Goal: Information Seeking & Learning: Understand process/instructions

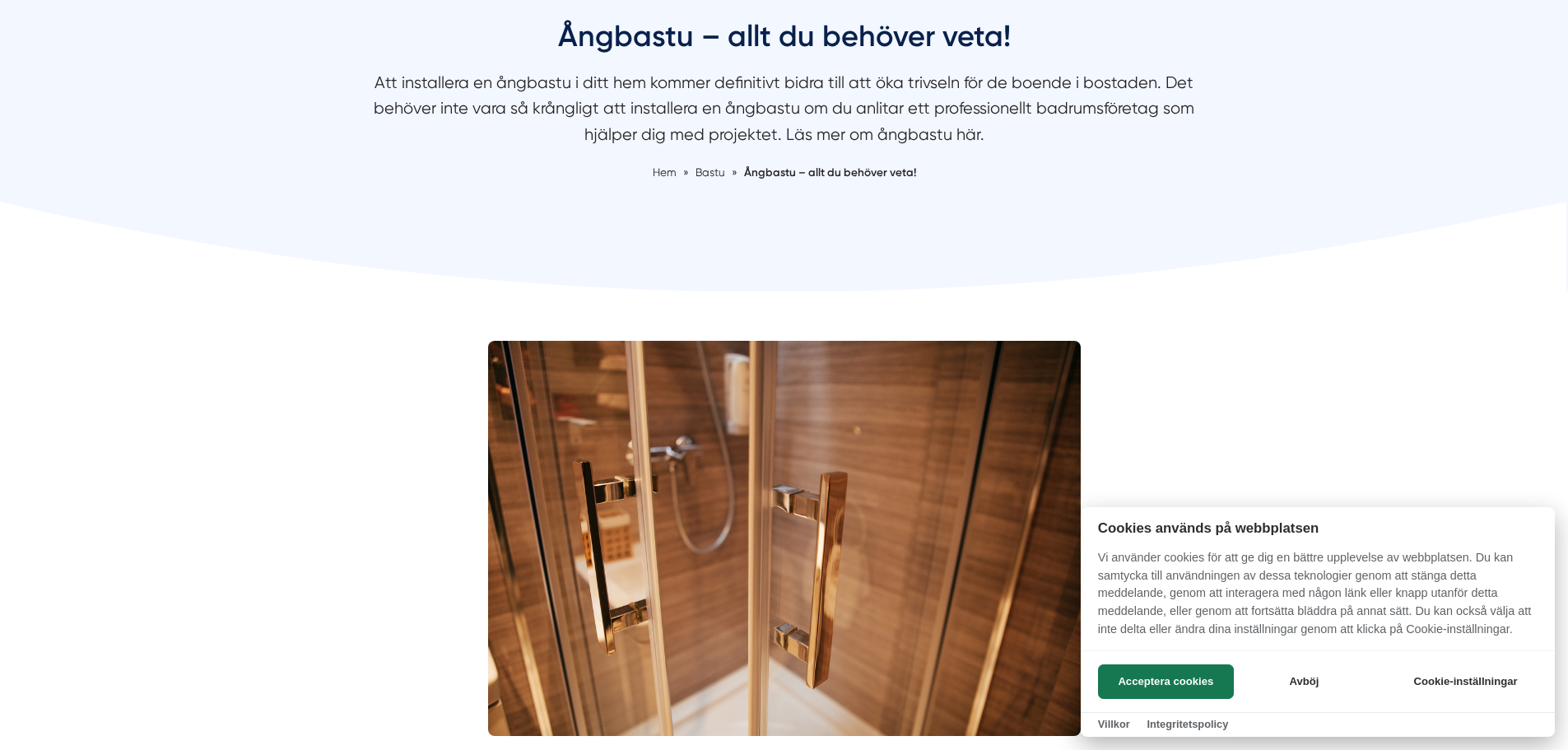
scroll to position [247, 0]
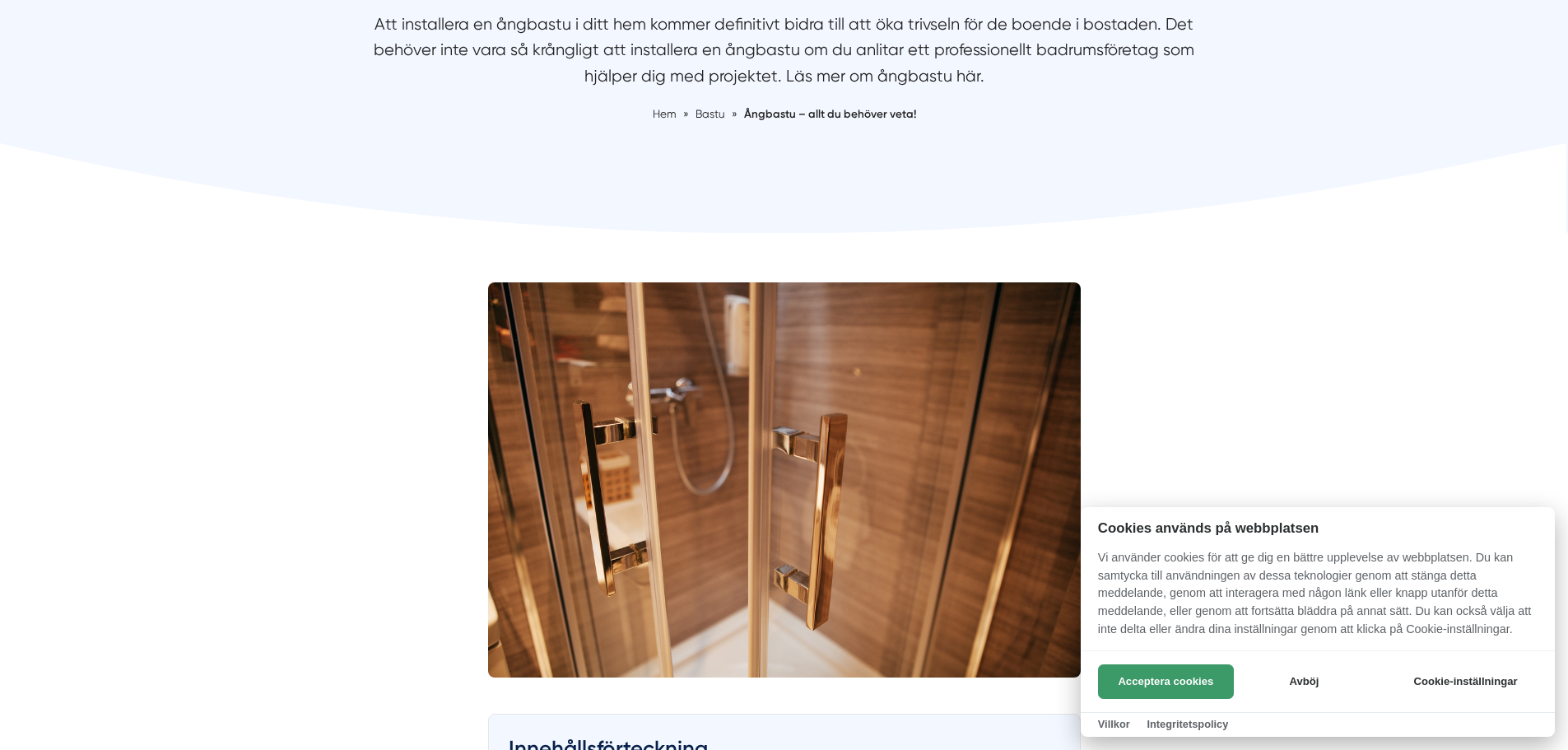
click at [1171, 675] on button "Acceptera cookies" at bounding box center [1166, 681] width 136 height 34
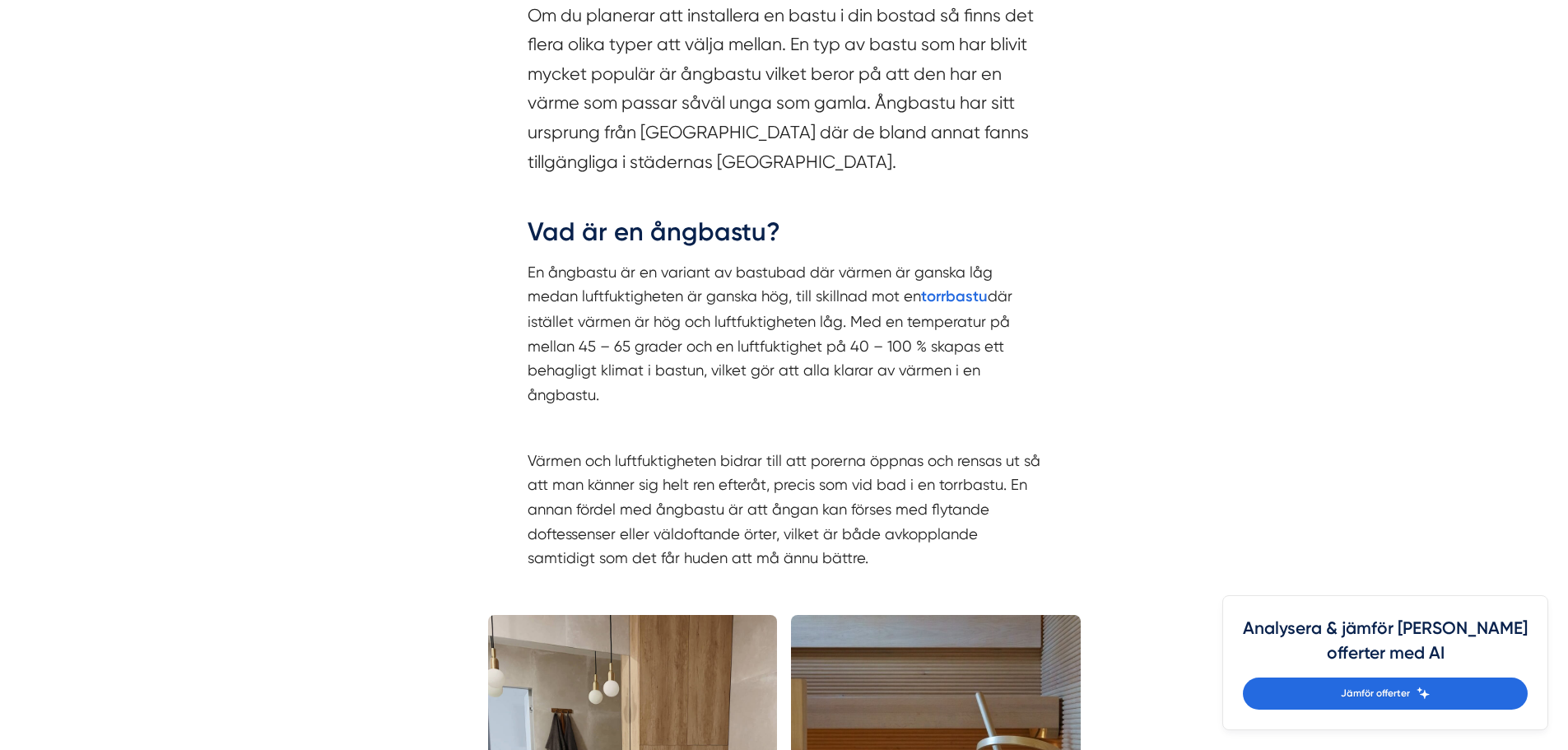
scroll to position [1400, 0]
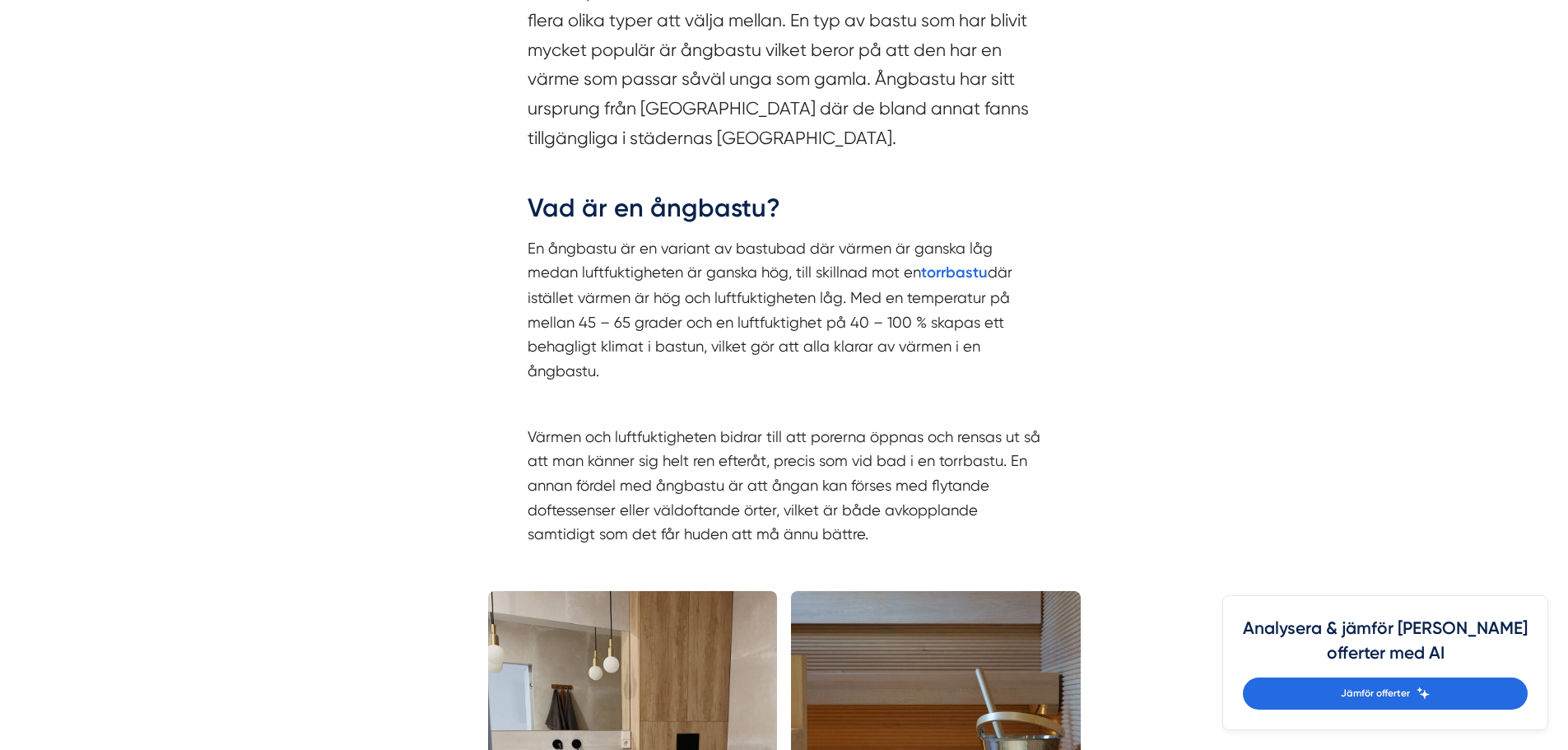
drag, startPoint x: 581, startPoint y: 277, endPoint x: 793, endPoint y: 367, distance: 230.3
click at [793, 367] on div "Om du planerar att installera en bastu i din bostad så finns det flera olika ty…" at bounding box center [784, 267] width 593 height 629
click at [793, 367] on p "En ångbastu är en variant av bastubad där värmen är ganska låg medan luftfuktig…" at bounding box center [784, 310] width 514 height 148
drag, startPoint x: 796, startPoint y: 378, endPoint x: 541, endPoint y: 251, distance: 284.9
click at [541, 251] on p "En ångbastu är en variant av bastubad där värmen är ganska låg medan luftfuktig…" at bounding box center [784, 310] width 514 height 148
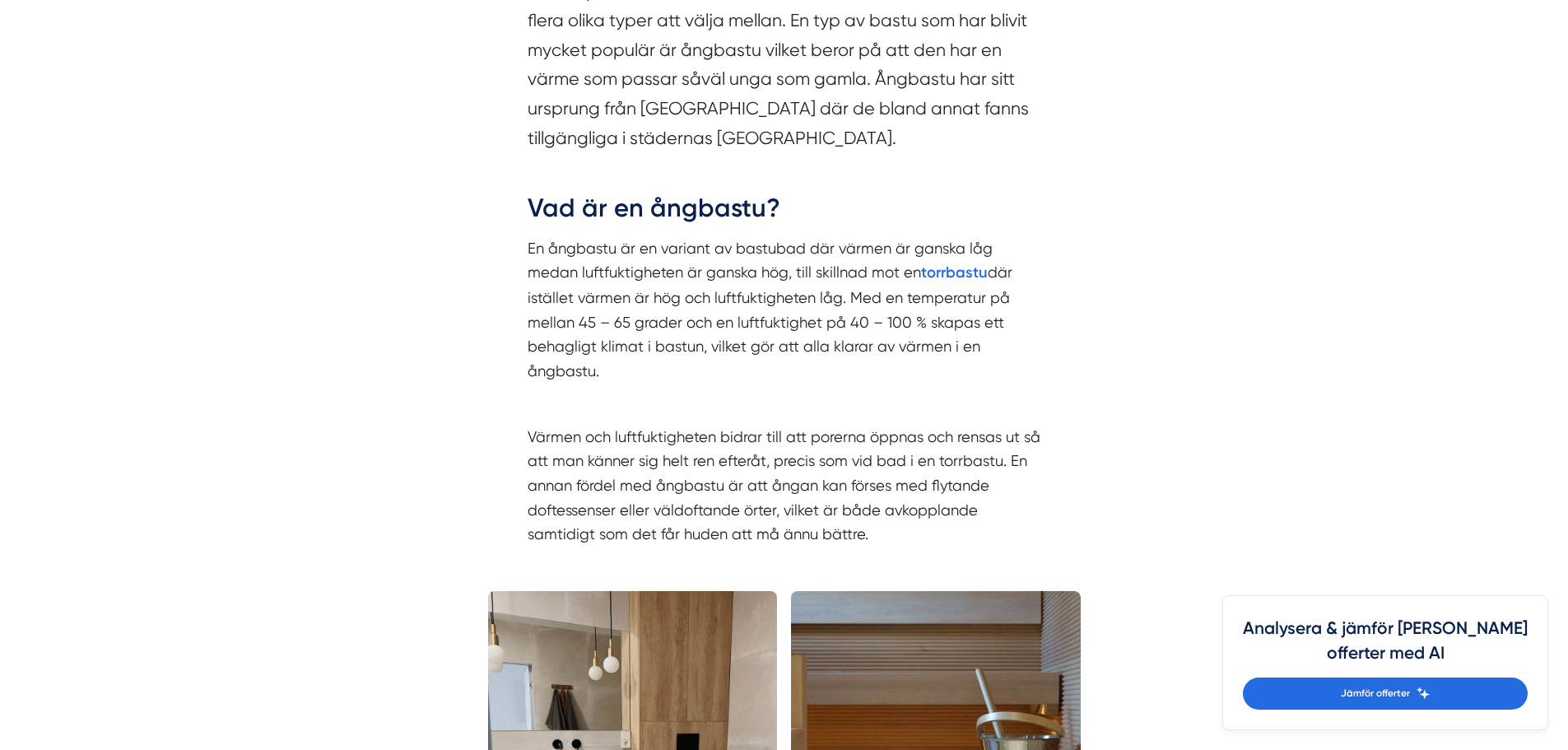
click at [541, 251] on p "En ångbastu är en variant av bastubad där värmen är ganska låg medan luftfuktig…" at bounding box center [784, 310] width 514 height 148
drag, startPoint x: 532, startPoint y: 247, endPoint x: 760, endPoint y: 373, distance: 260.5
click at [760, 373] on p "En ångbastu är en variant av bastubad där värmen är ganska låg medan luftfuktig…" at bounding box center [784, 310] width 514 height 148
drag, startPoint x: 573, startPoint y: 288, endPoint x: 487, endPoint y: 227, distance: 105.4
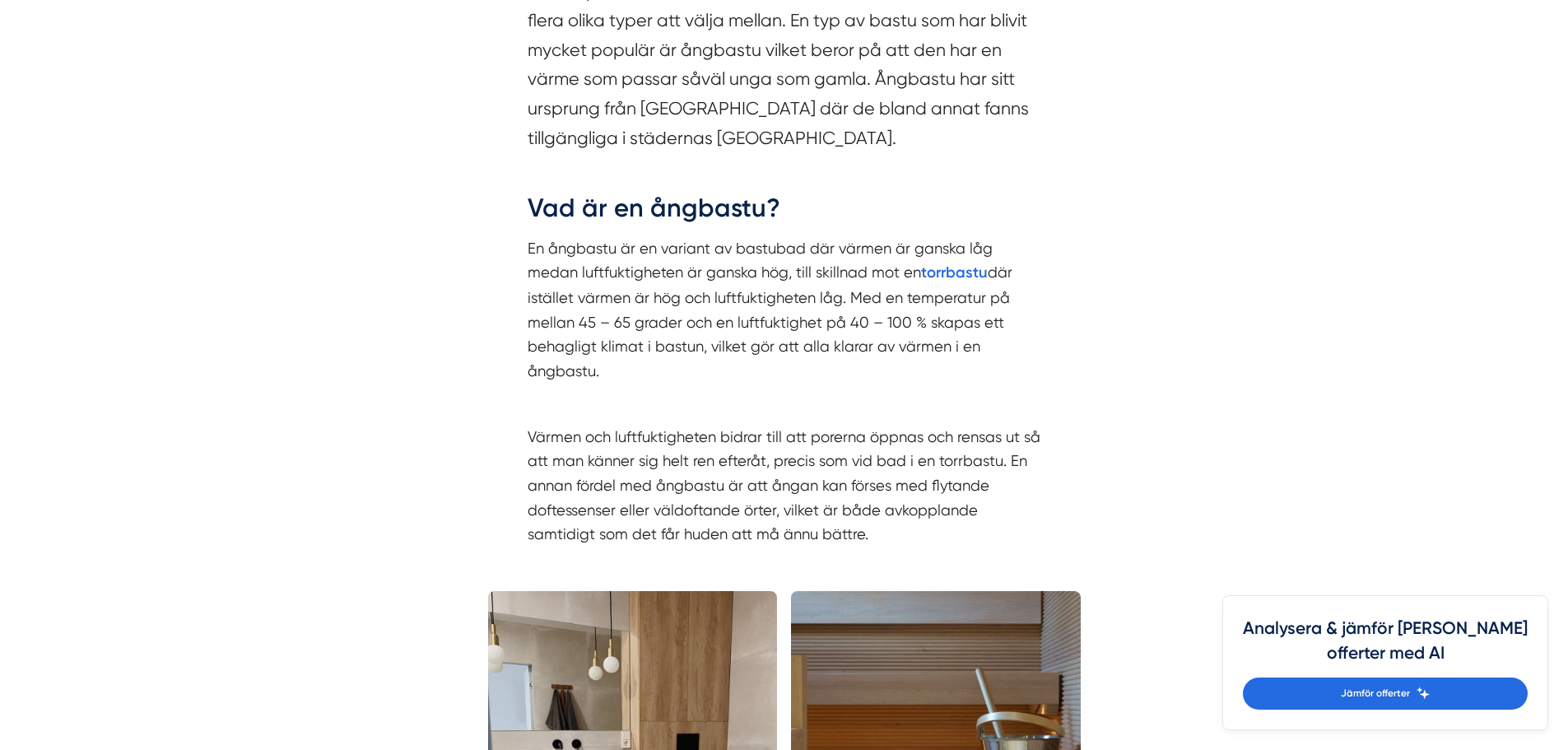
click at [488, 227] on div "Om du planerar att installera en bastu i din bostad så finns det flera olika ty…" at bounding box center [784, 267] width 593 height 629
drag, startPoint x: 481, startPoint y: 216, endPoint x: 766, endPoint y: 380, distance: 328.8
click at [766, 380] on p "En ångbastu är en variant av bastubad där värmen är ganska låg medan luftfuktig…" at bounding box center [784, 310] width 514 height 148
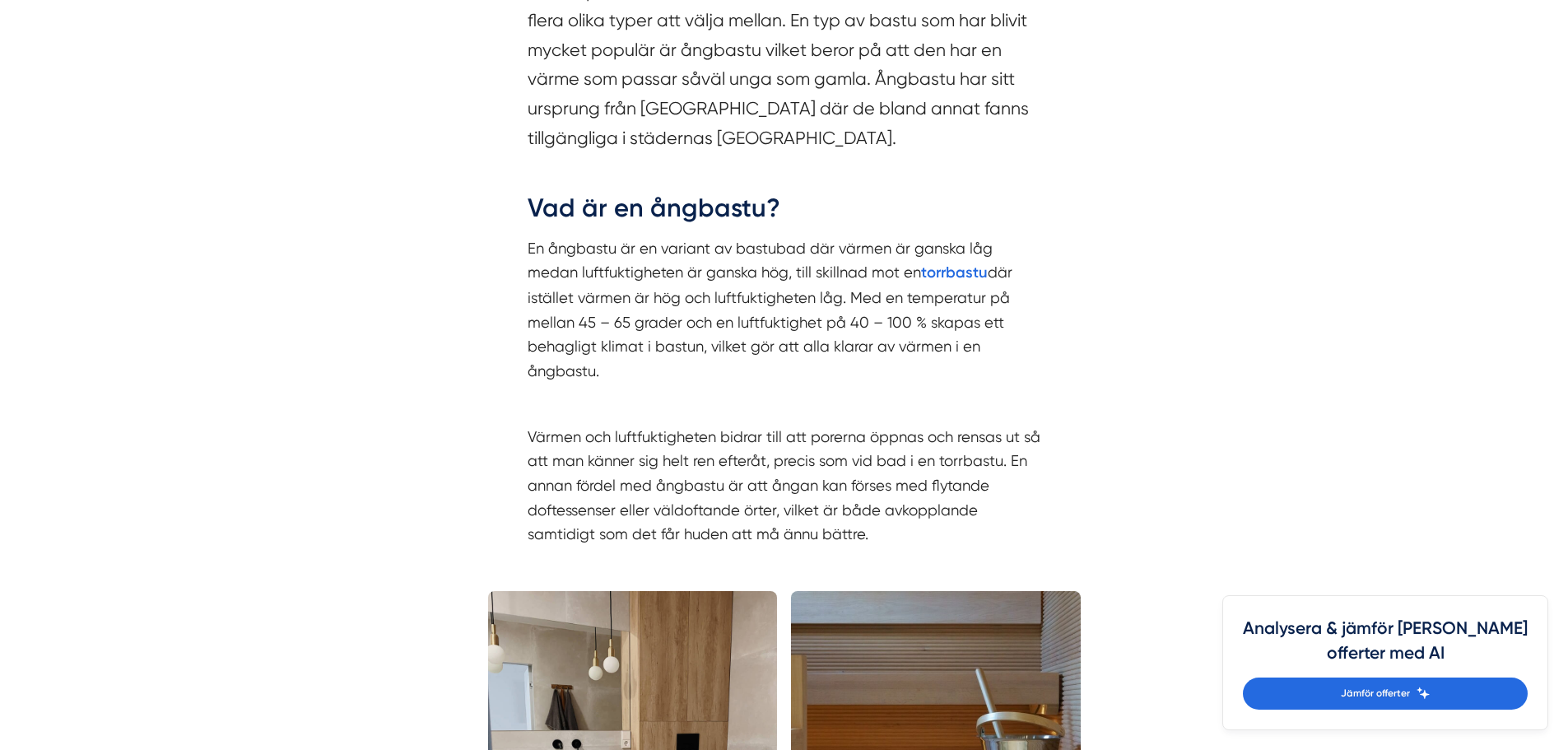
drag, startPoint x: 773, startPoint y: 378, endPoint x: 539, endPoint y: 225, distance: 279.6
click at [547, 233] on div "Om du planerar att installera en bastu i din bostad så finns det flera olika ty…" at bounding box center [784, 262] width 514 height 570
click at [524, 210] on div "Om du planerar att installera en bastu i din bostad så finns det flera olika ty…" at bounding box center [784, 267] width 593 height 629
drag, startPoint x: 492, startPoint y: 201, endPoint x: 784, endPoint y: 363, distance: 333.9
click at [784, 363] on div "Om du planerar att installera en bastu i din bostad så finns det flera olika ty…" at bounding box center [784, 267] width 593 height 629
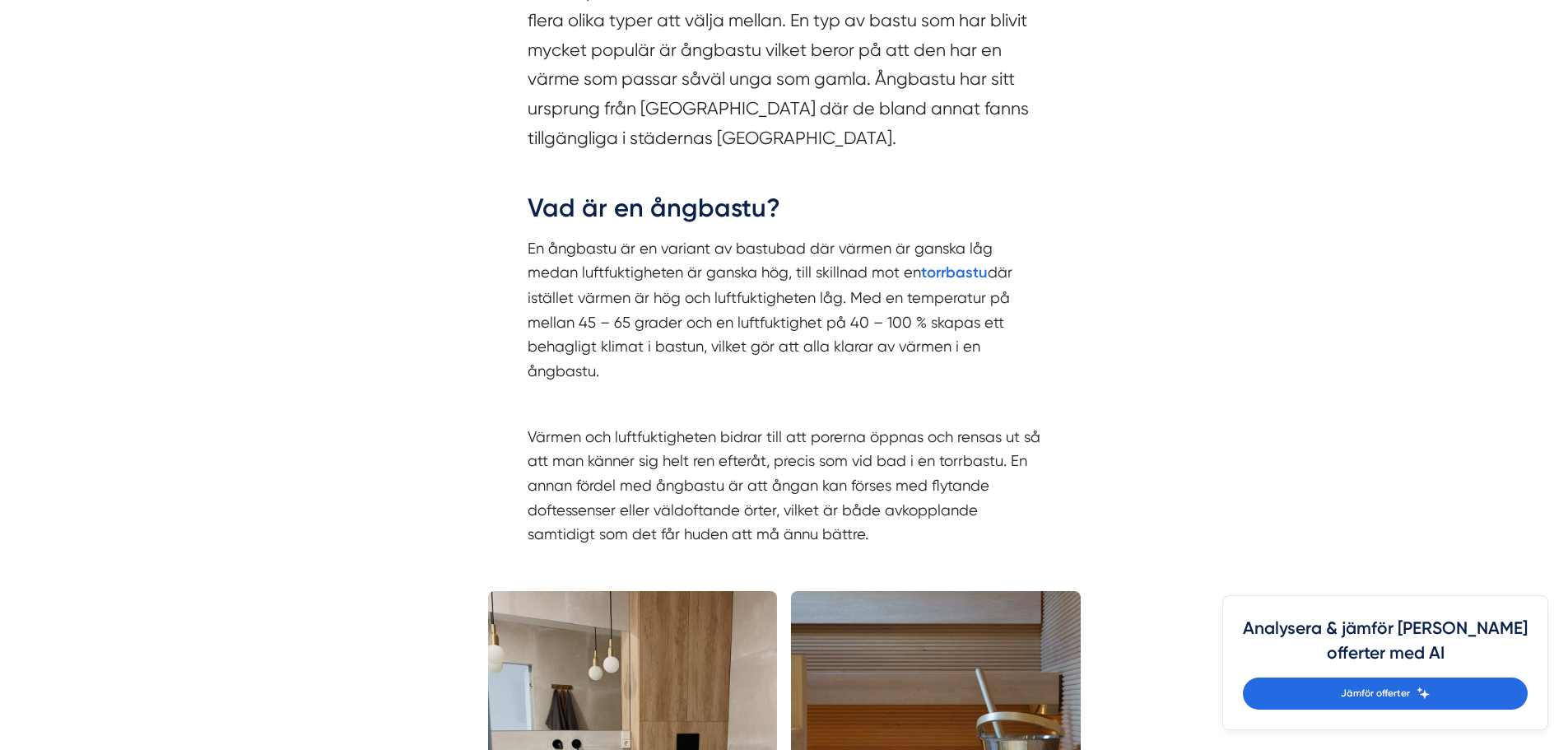
click at [784, 363] on p "En ångbastu är en variant av bastubad där värmen är ganska låg medan luftfuktig…" at bounding box center [784, 310] width 514 height 148
drag, startPoint x: 684, startPoint y: 321, endPoint x: 502, endPoint y: 216, distance: 210.1
click at [502, 216] on div "Om du planerar att installera en bastu i din bostad så finns det flera olika ty…" at bounding box center [784, 267] width 593 height 629
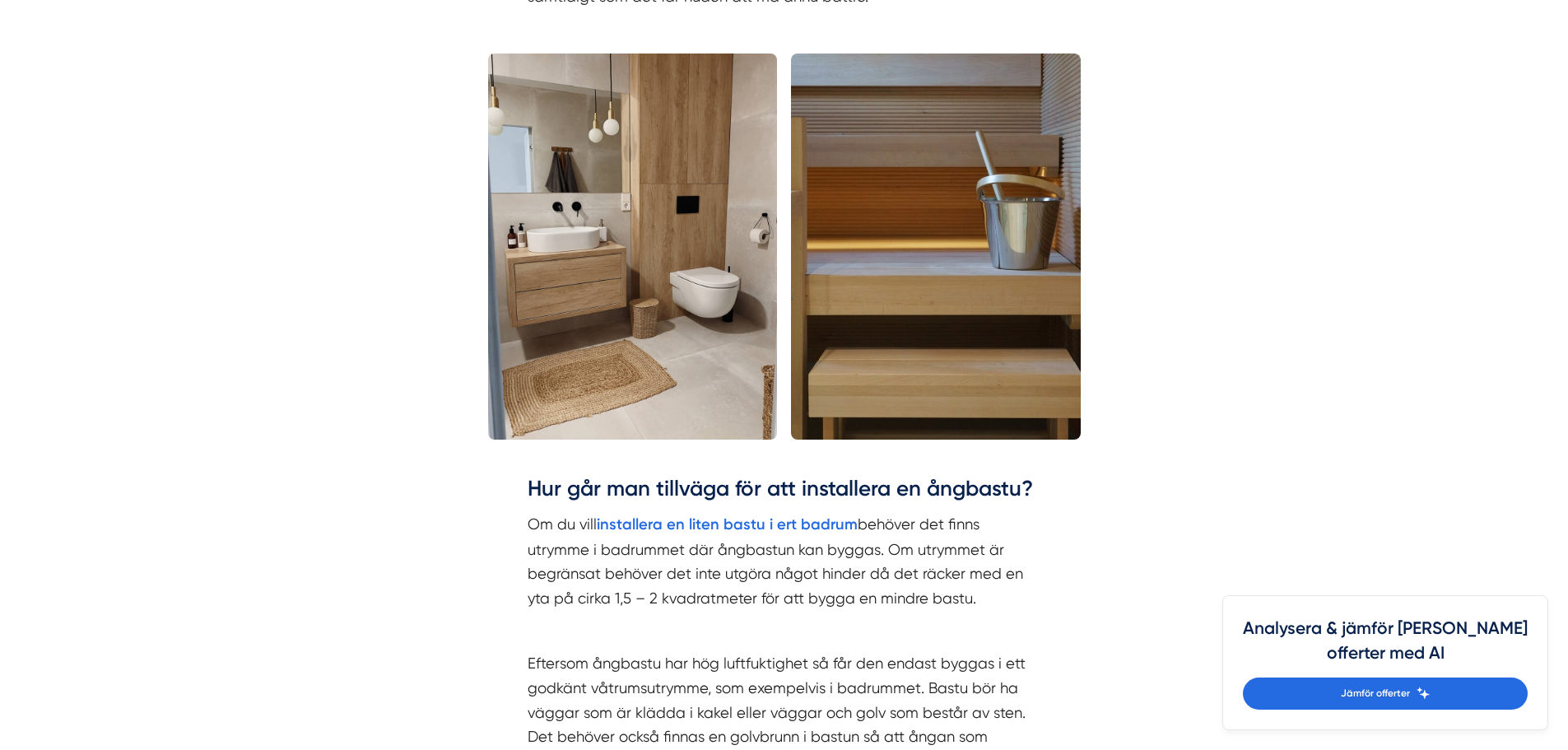
scroll to position [2059, 0]
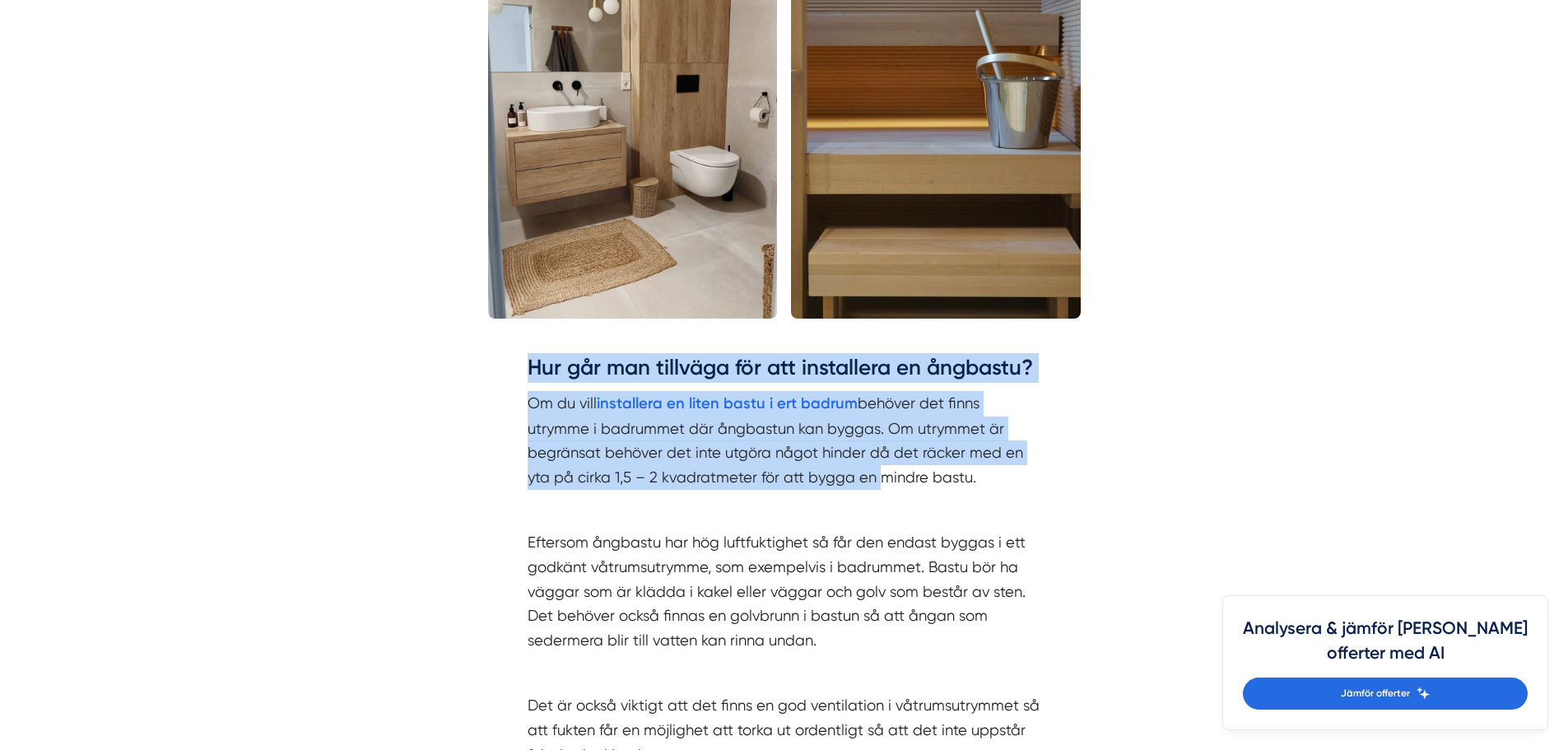
drag, startPoint x: 787, startPoint y: 466, endPoint x: 882, endPoint y: 491, distance: 98.2
drag, startPoint x: 919, startPoint y: 515, endPoint x: 502, endPoint y: 340, distance: 452.2
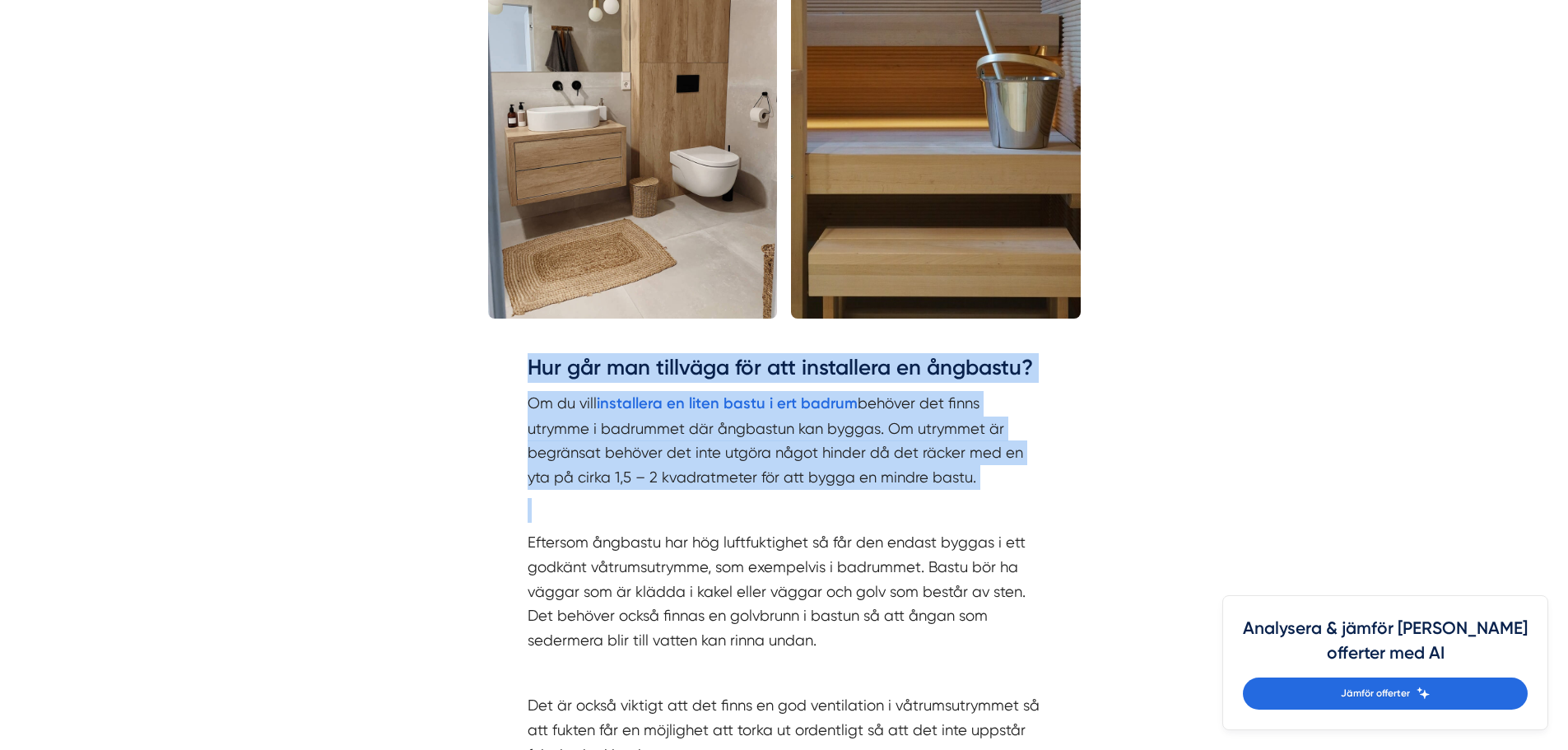
drag, startPoint x: 502, startPoint y: 340, endPoint x: 488, endPoint y: 341, distance: 14.0
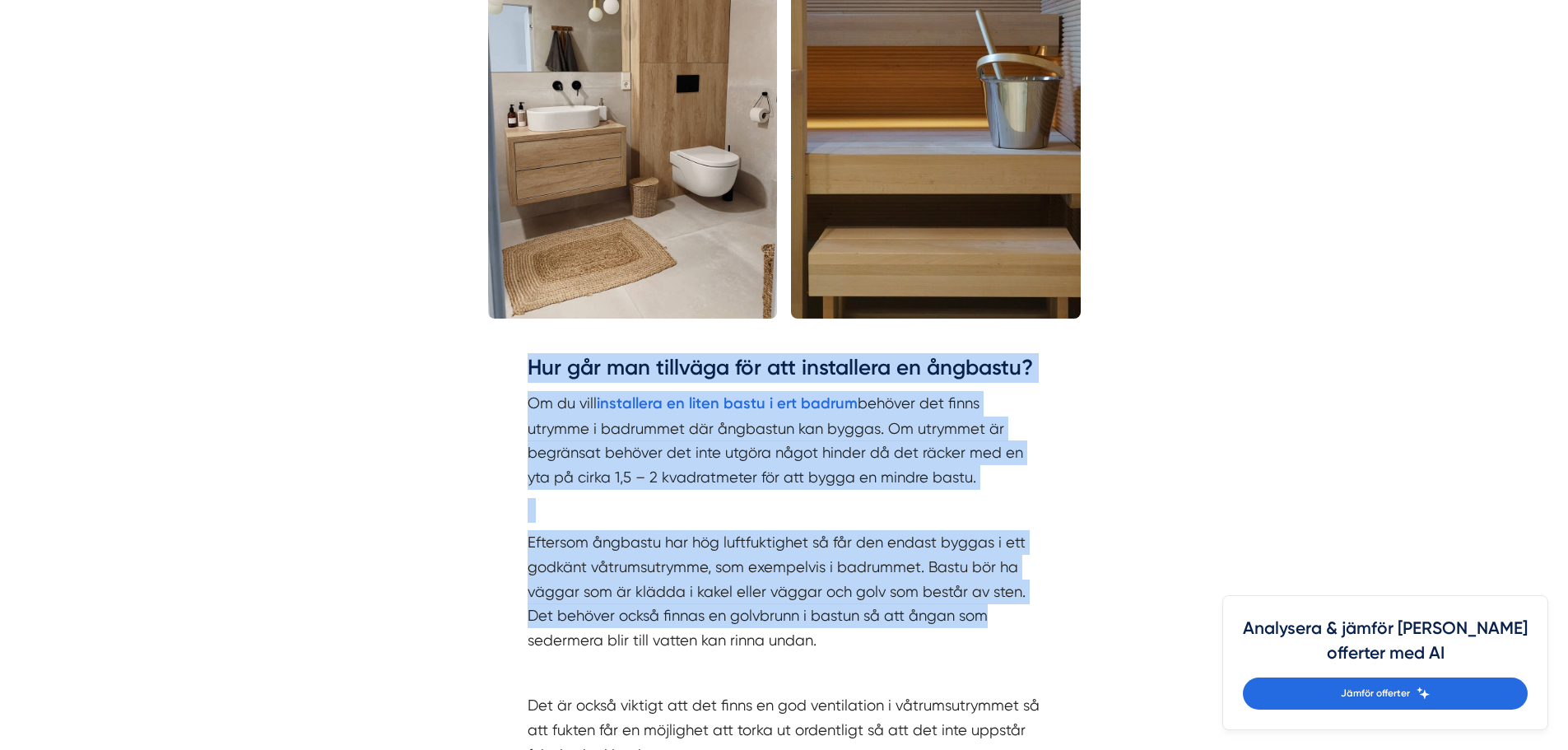
drag, startPoint x: 672, startPoint y: 464, endPoint x: 995, endPoint y: 623, distance: 360.0
click at [995, 623] on p "Eftersom ångbastu har hög luftfuktighet så får den endast byggas i ett godkänt …" at bounding box center [784, 591] width 514 height 122
drag, startPoint x: 954, startPoint y: 632, endPoint x: 526, endPoint y: 358, distance: 508.2
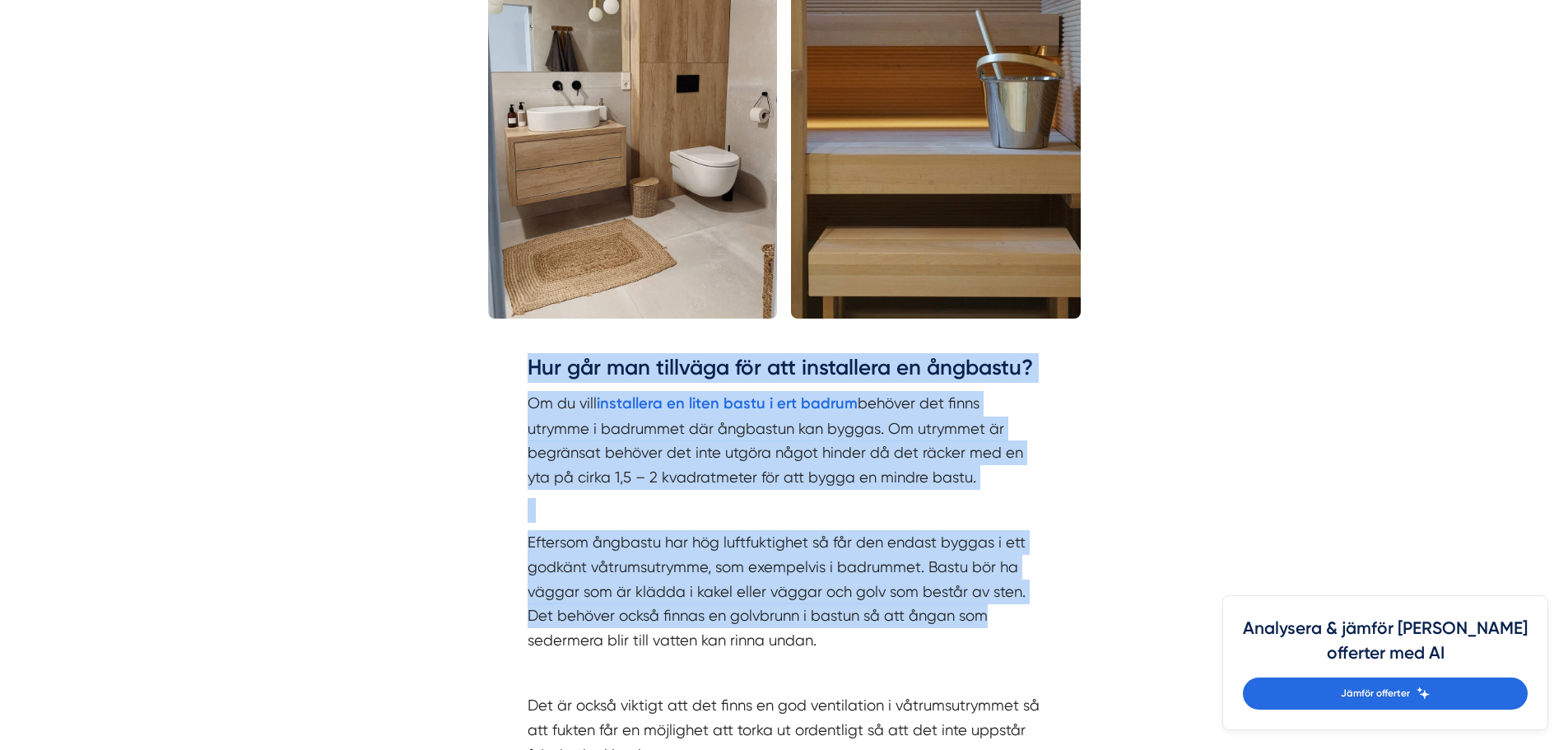
drag, startPoint x: 522, startPoint y: 383, endPoint x: 911, endPoint y: 614, distance: 452.4
click at [912, 615] on p "Eftersom ångbastu har hög luftfuktighet så får den endast byggas i ett godkänt …" at bounding box center [784, 591] width 514 height 122
drag, startPoint x: 916, startPoint y: 633, endPoint x: 454, endPoint y: 342, distance: 546.0
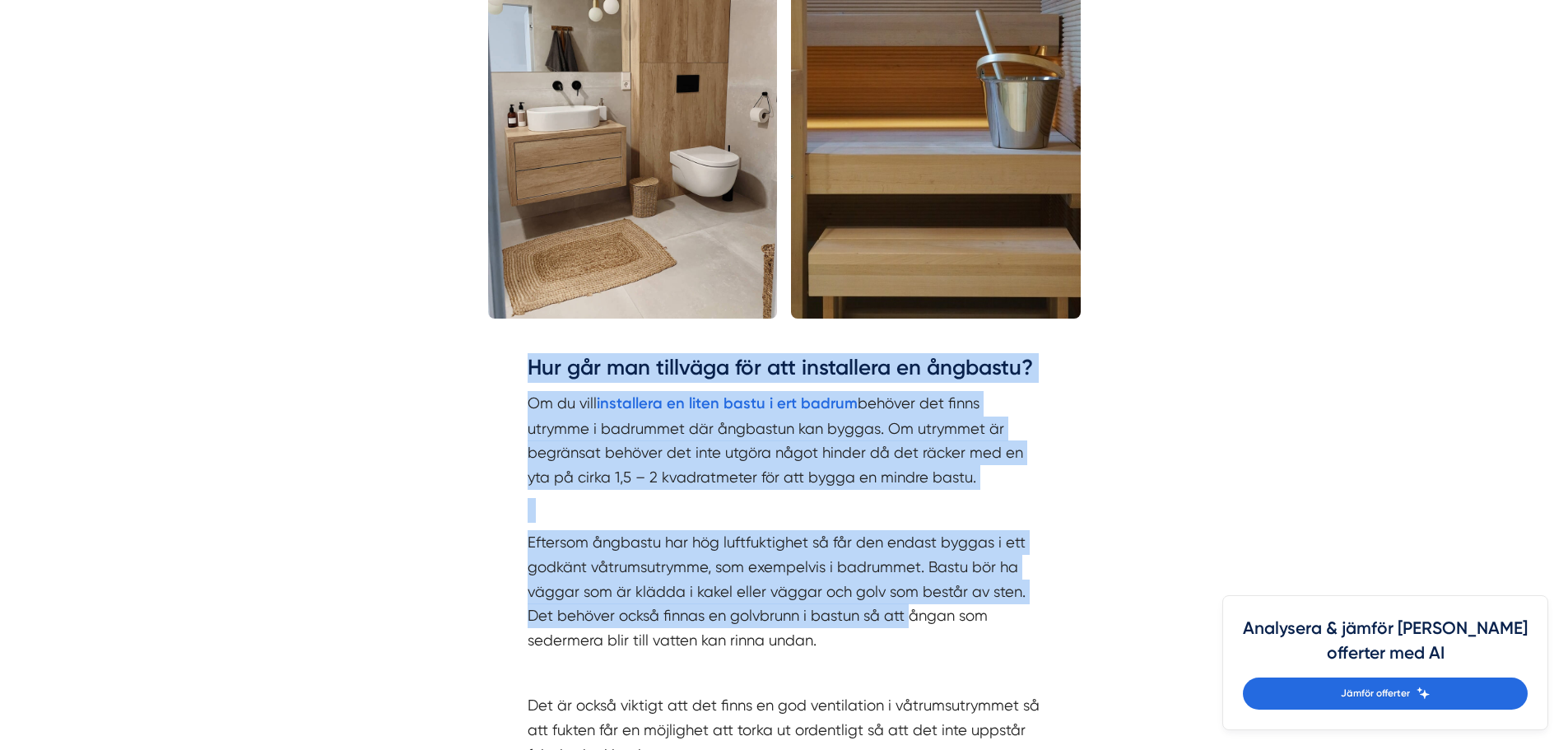
drag, startPoint x: 446, startPoint y: 363, endPoint x: 983, endPoint y: 657, distance: 612.2
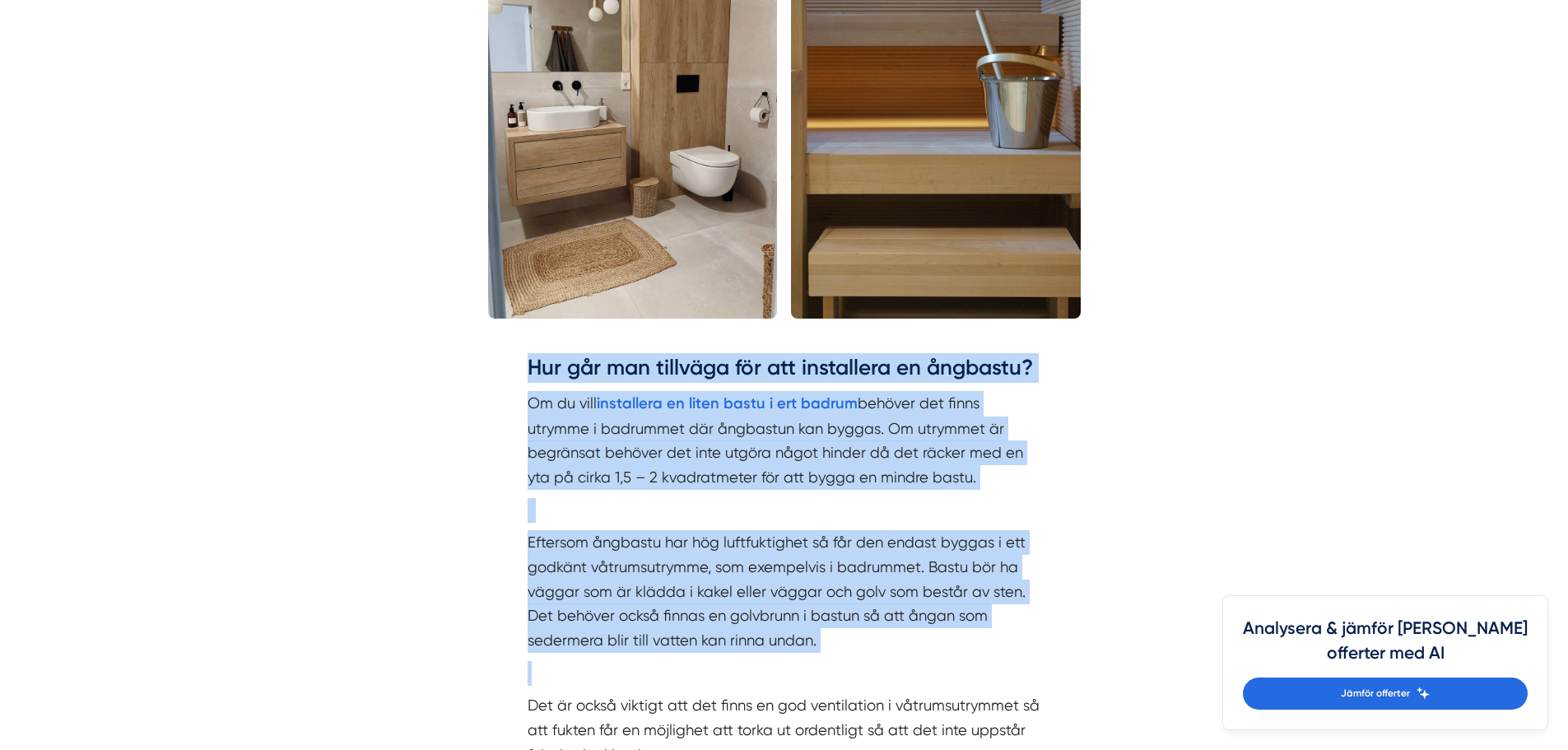
drag, startPoint x: 724, startPoint y: 518, endPoint x: 511, endPoint y: 382, distance: 252.7
drag, startPoint x: 485, startPoint y: 374, endPoint x: 964, endPoint y: 632, distance: 544.1
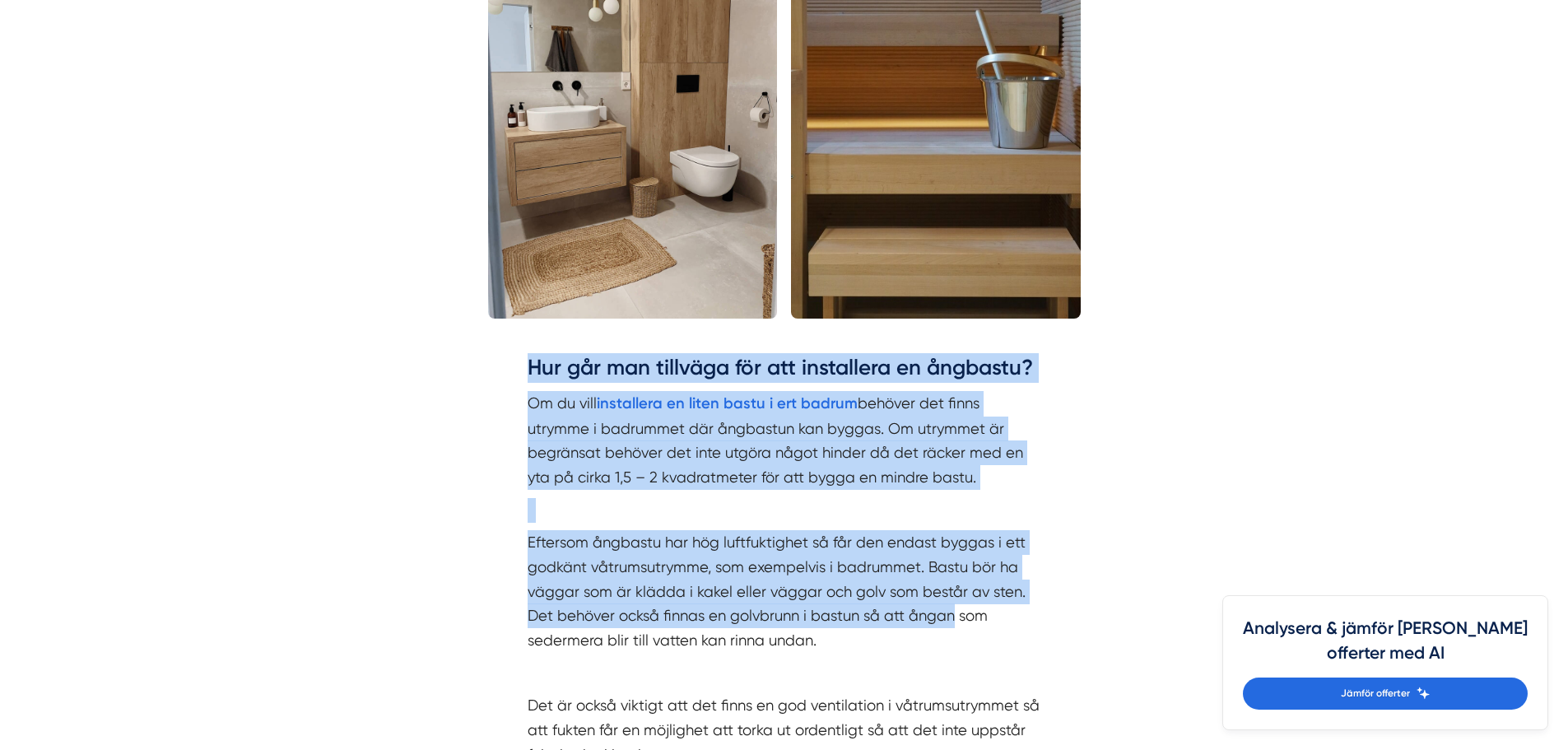
click at [964, 632] on p "Eftersom ångbastu har hög luftfuktighet så får den endast byggas i ett godkänt …" at bounding box center [784, 591] width 514 height 122
drag, startPoint x: 940, startPoint y: 635, endPoint x: 461, endPoint y: 362, distance: 551.3
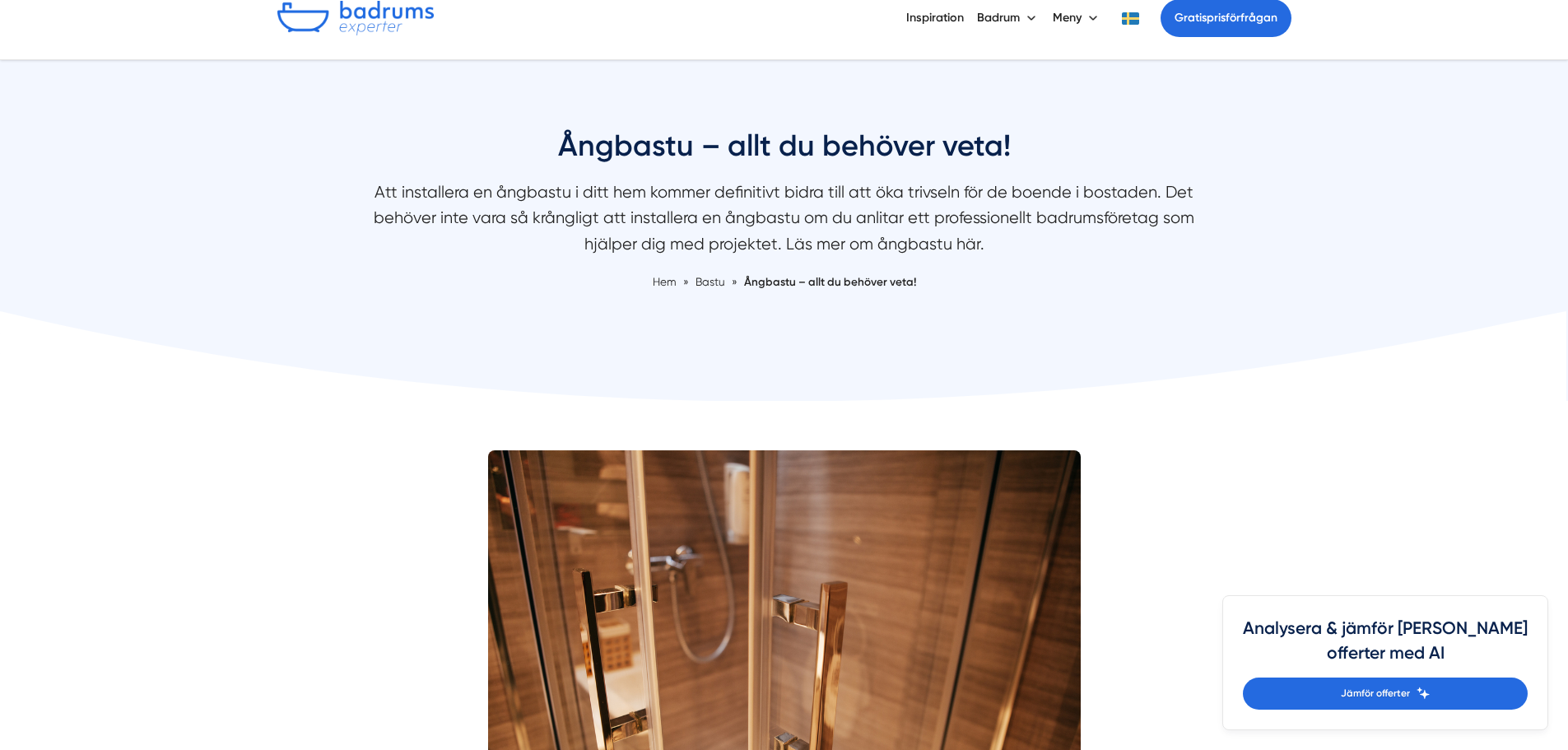
scroll to position [0, 0]
